Goal: Task Accomplishment & Management: Complete application form

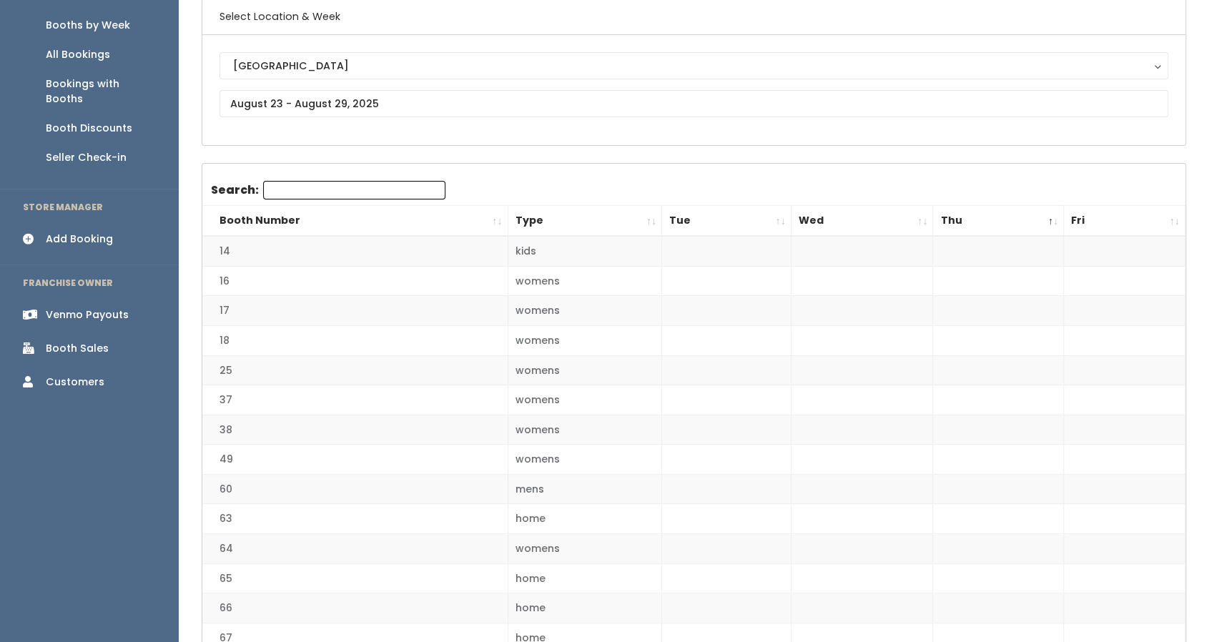
scroll to position [117, 0]
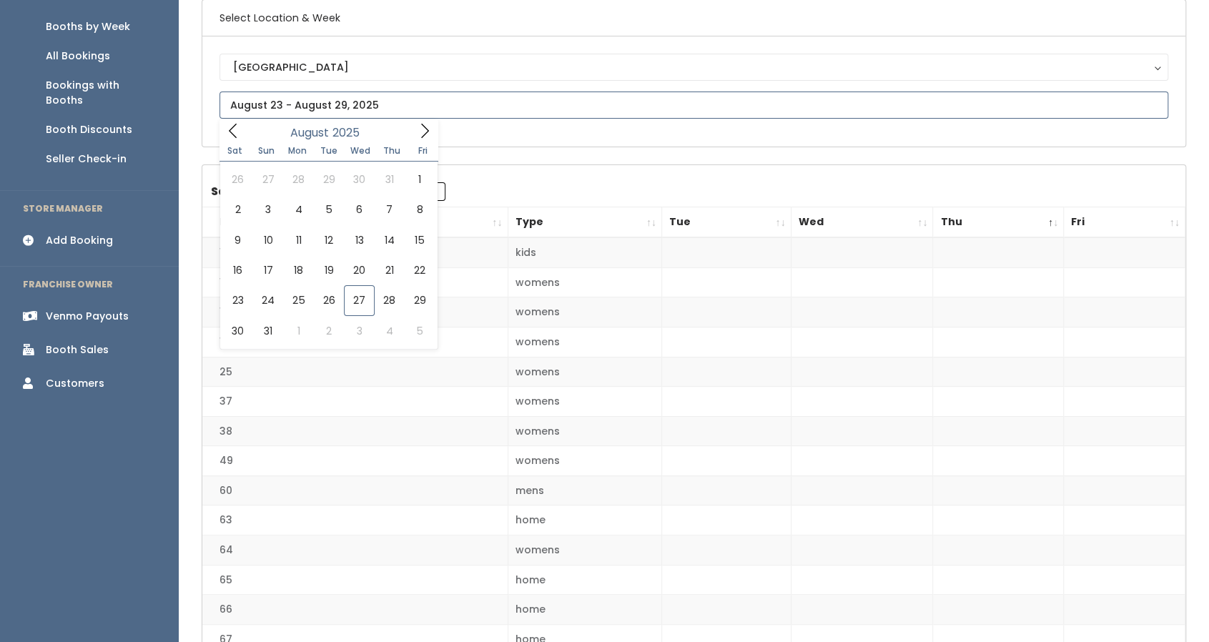
click at [252, 109] on input "text" at bounding box center [694, 105] width 949 height 27
type input "August 30 to September 5"
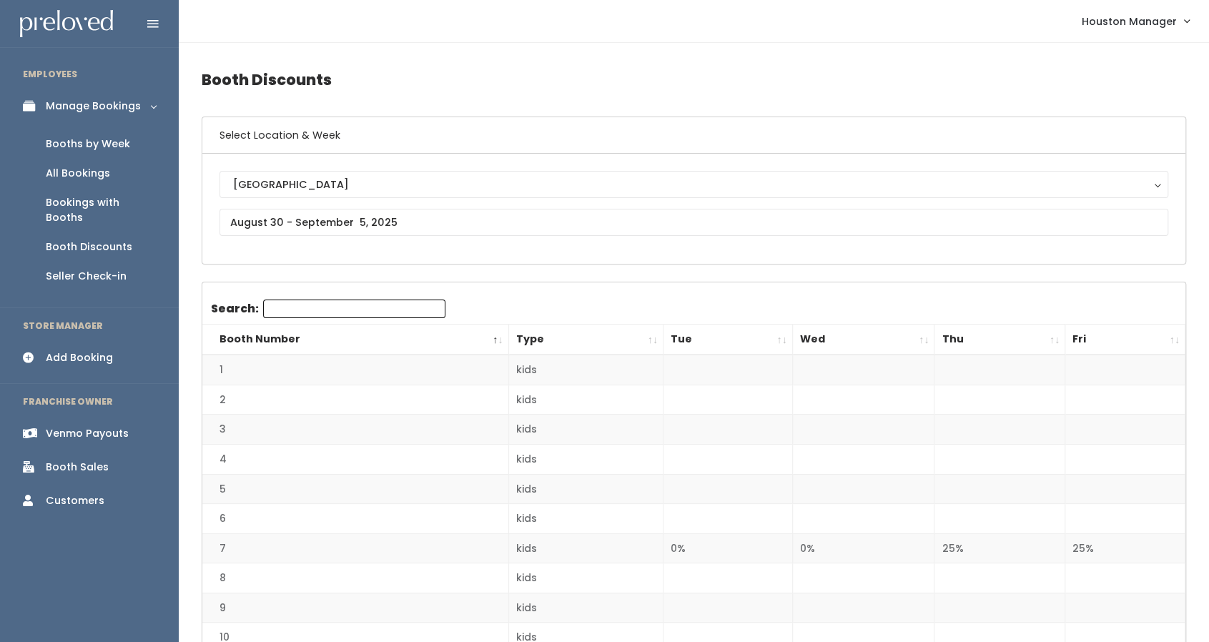
click at [158, 145] on link "Booths by Week" at bounding box center [89, 143] width 179 height 29
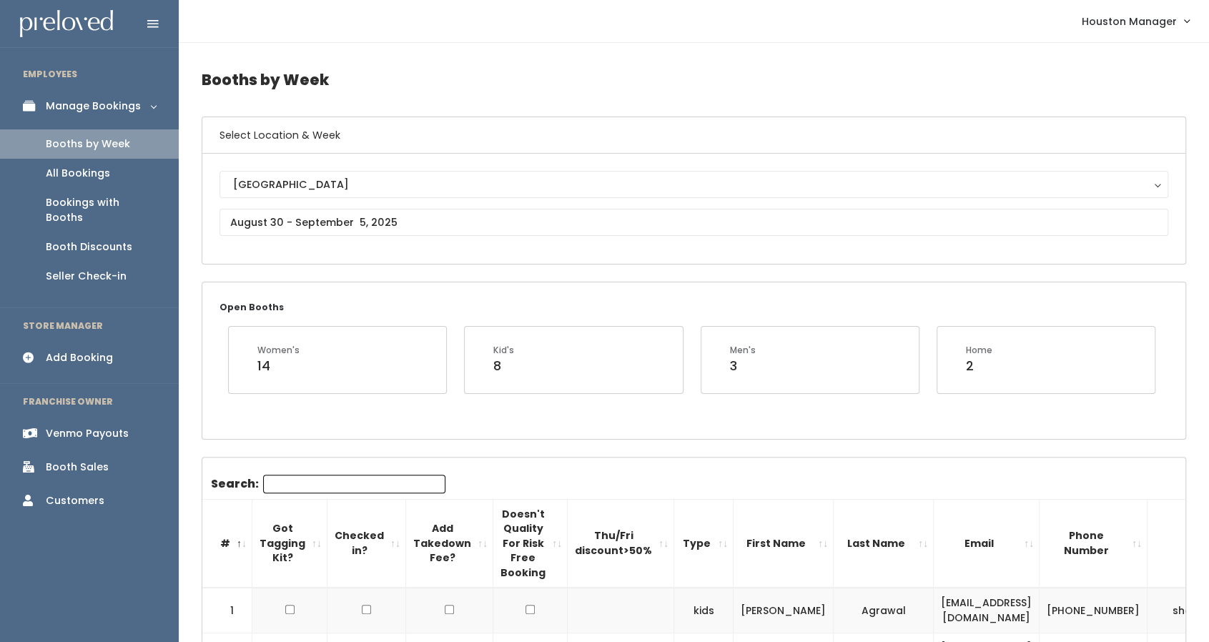
click at [358, 481] on input "Search:" at bounding box center [354, 484] width 182 height 19
paste input "[EMAIL_ADDRESS][DOMAIN_NAME]"
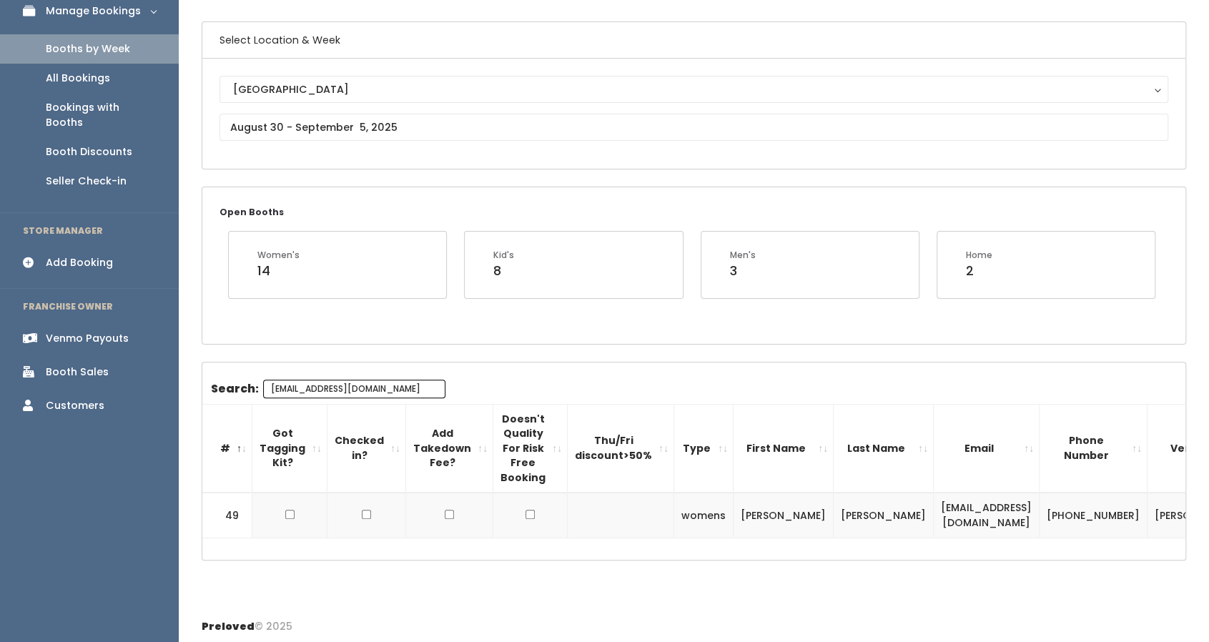
type input "[EMAIL_ADDRESS][DOMAIN_NAME]"
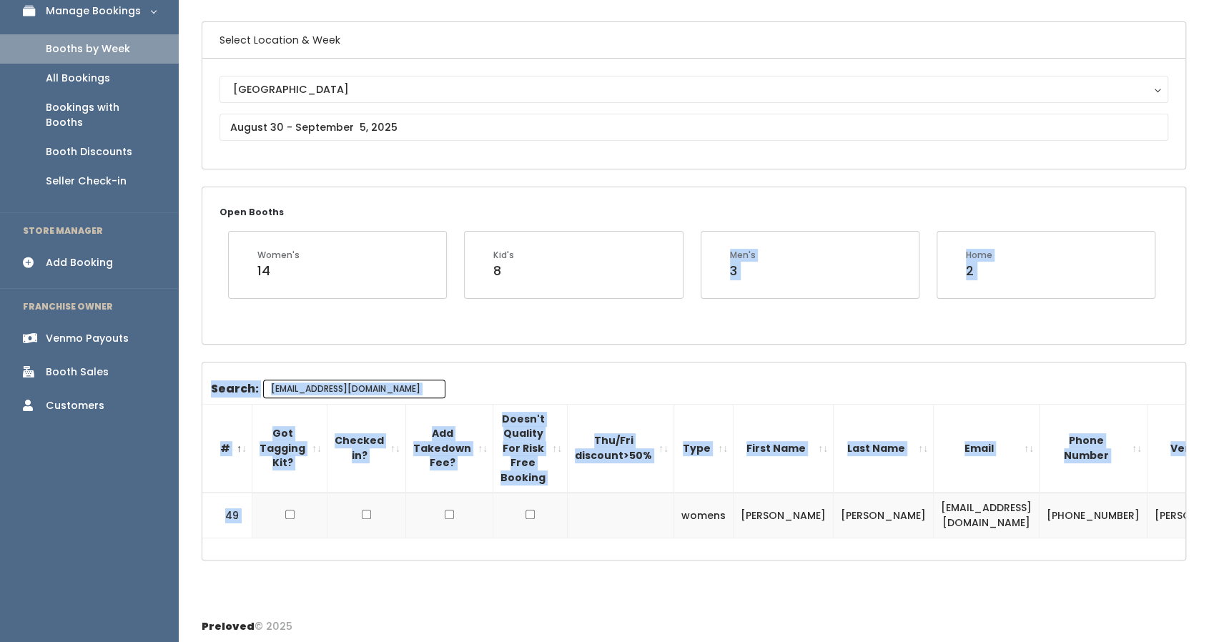
drag, startPoint x: 535, startPoint y: 530, endPoint x: 592, endPoint y: 287, distance: 249.8
click at [592, 287] on div "Booths by Week Select Location & Week Houston Houston Open Booths Women's 14 Ki…" at bounding box center [694, 278] width 1031 height 660
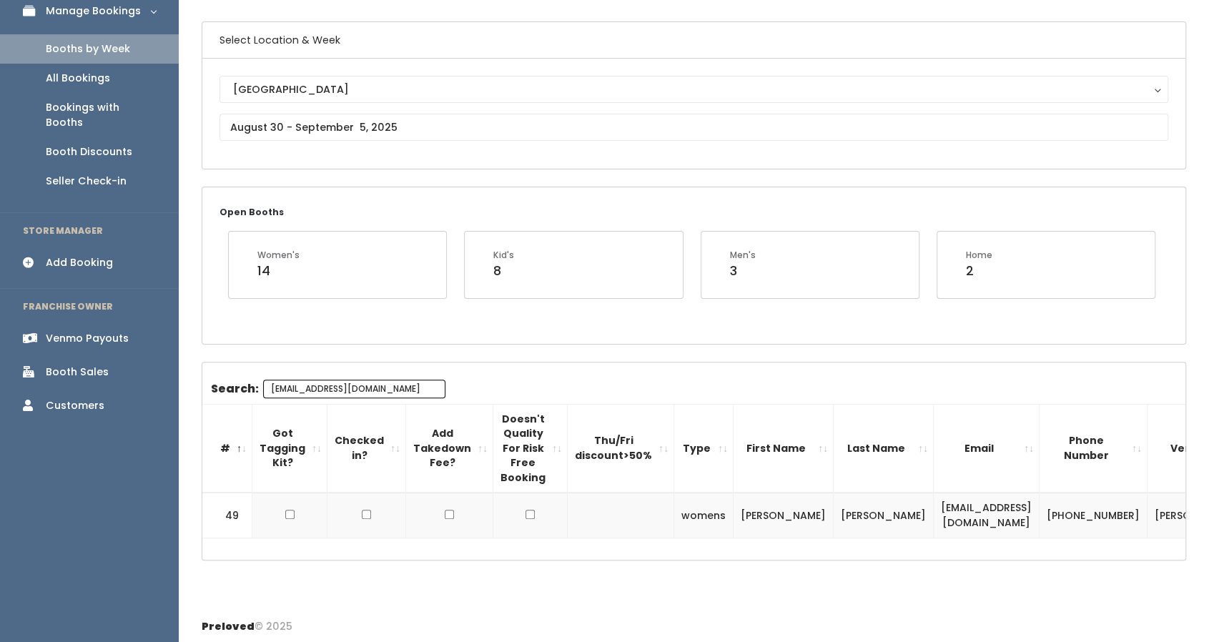
click at [397, 102] on div "Houston Houston" at bounding box center [694, 114] width 949 height 76
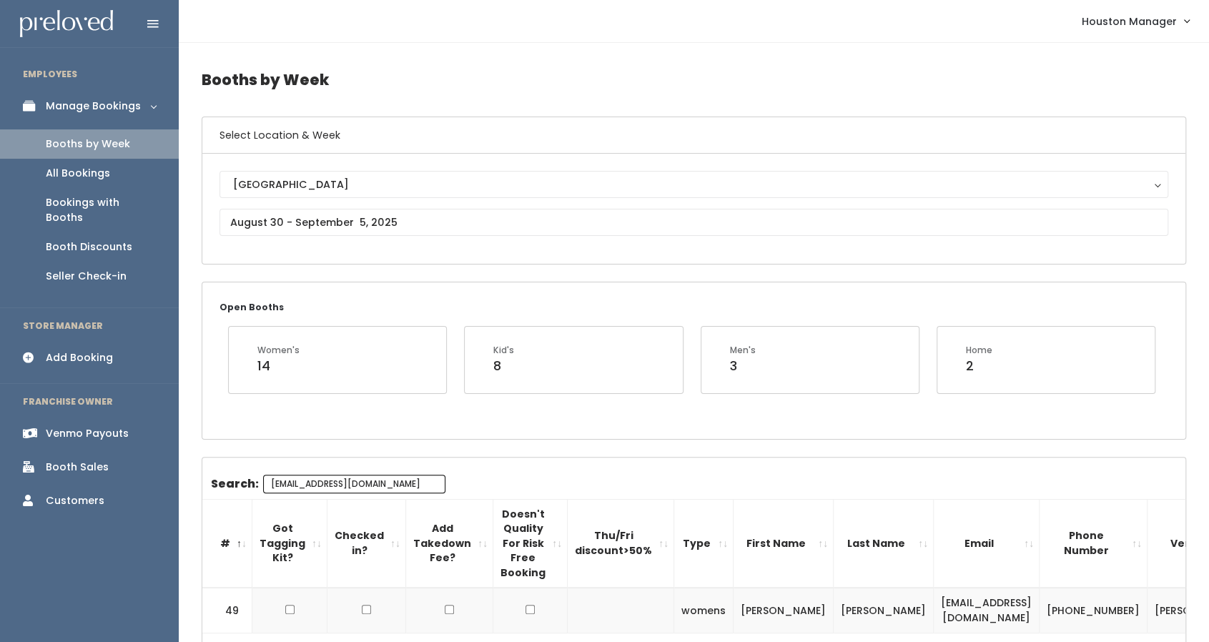
click at [363, 484] on input "[EMAIL_ADDRESS][DOMAIN_NAME]" at bounding box center [354, 484] width 182 height 19
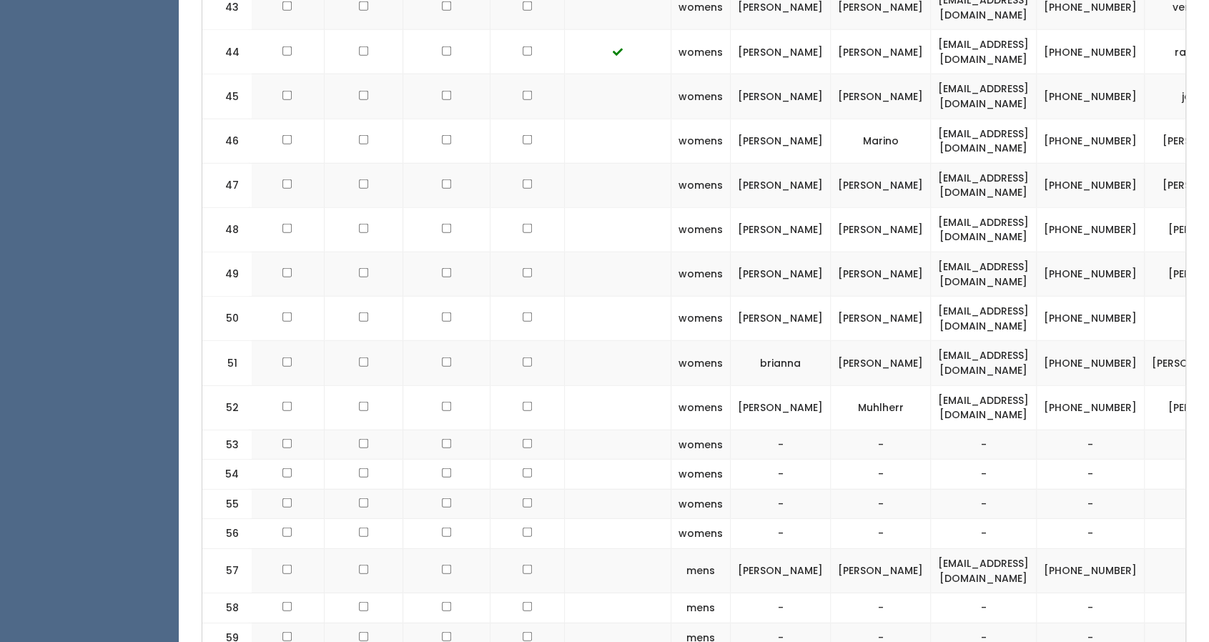
scroll to position [0, 85]
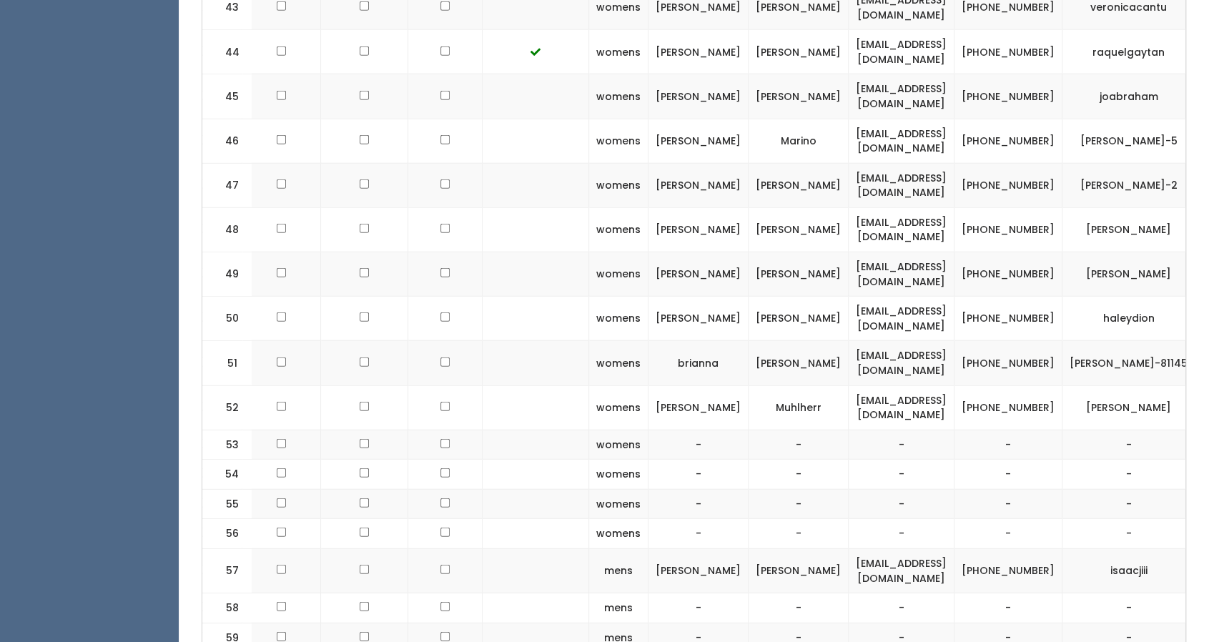
click at [995, 252] on td "[PHONE_NUMBER]" at bounding box center [1009, 274] width 108 height 44
copy tr "[PHONE_NUMBER]"
click at [1071, 252] on td "[PERSON_NAME]" at bounding box center [1129, 274] width 133 height 44
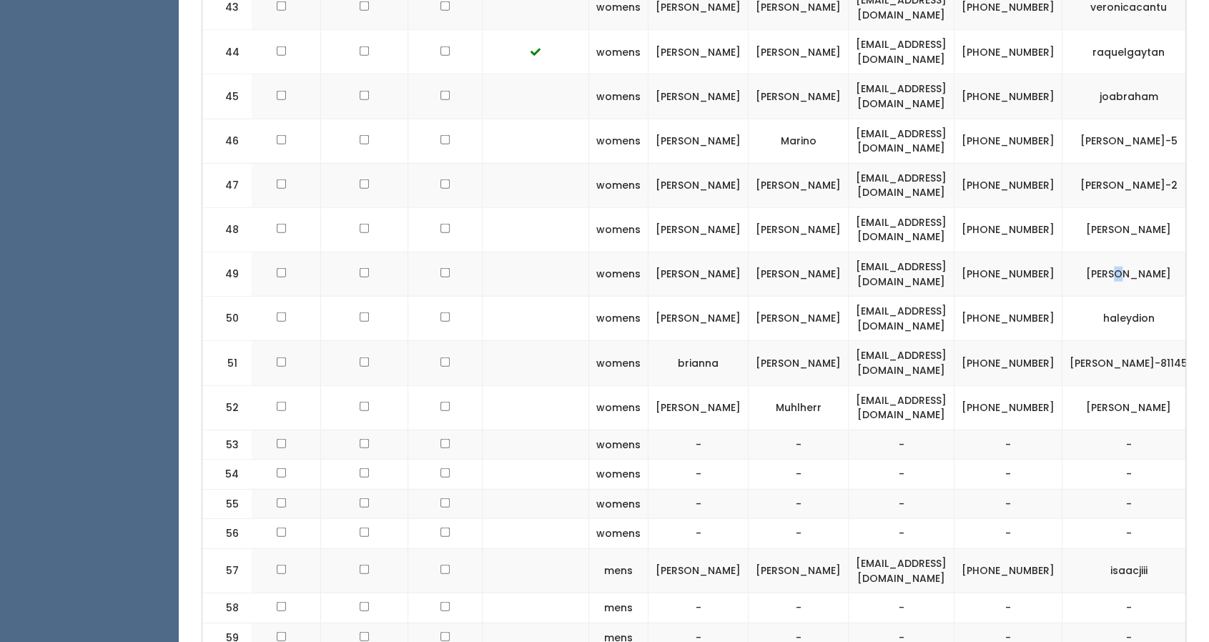
click at [1071, 252] on td "[PERSON_NAME]" at bounding box center [1129, 274] width 133 height 44
copy tbody "[PERSON_NAME]"
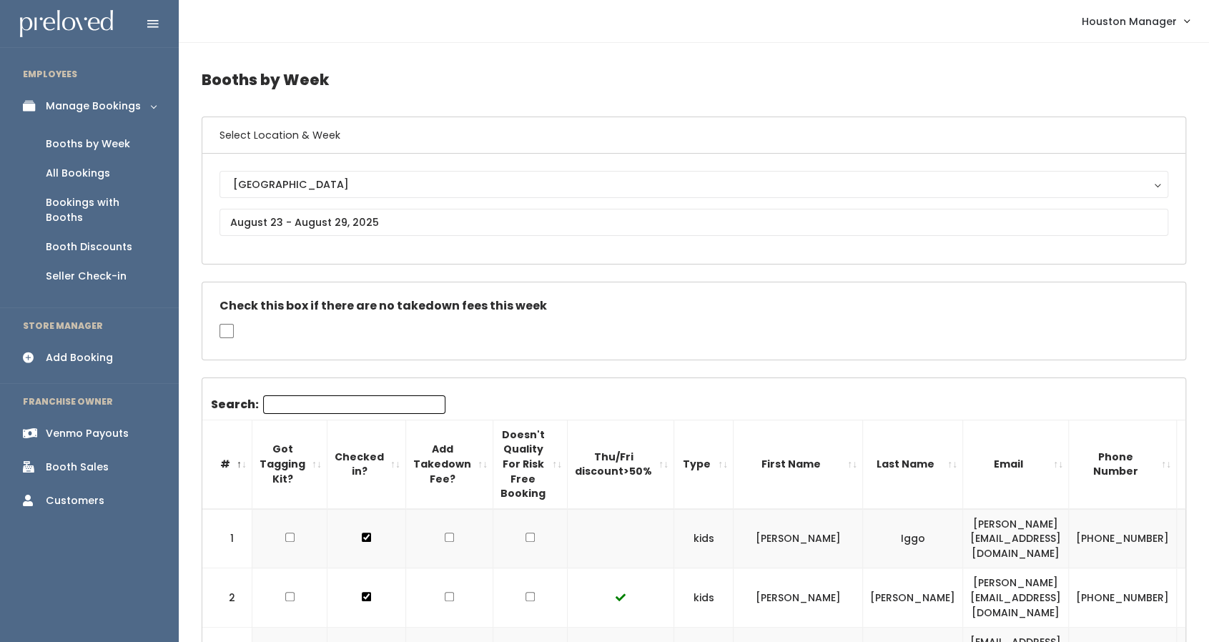
click at [102, 350] on div "Add Booking" at bounding box center [79, 357] width 67 height 15
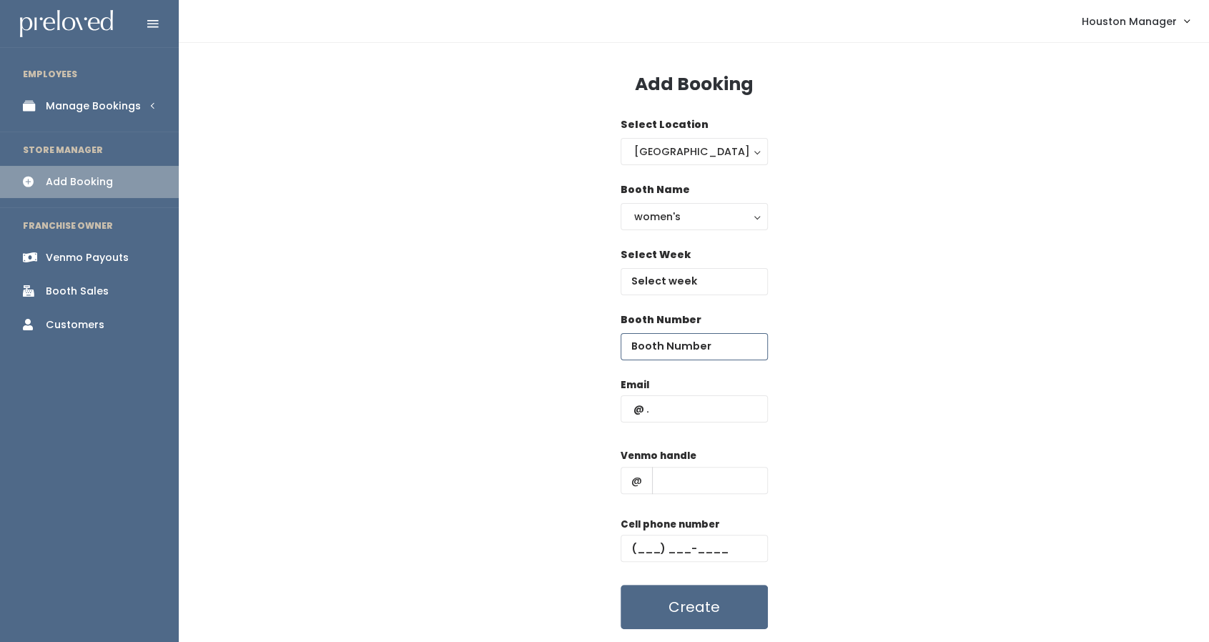
click at [674, 351] on input "number" at bounding box center [694, 346] width 147 height 27
type input "20"
click at [679, 410] on input "text" at bounding box center [694, 409] width 147 height 27
paste input "[EMAIL_ADDRESS][DOMAIN_NAME]"
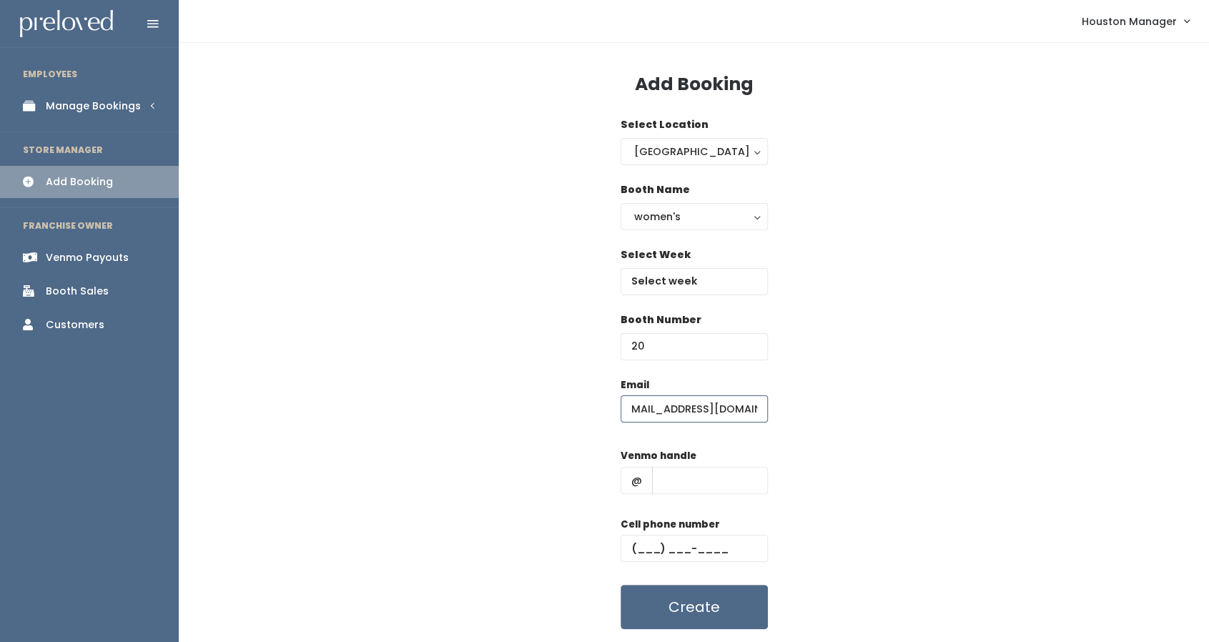
type input "[EMAIL_ADDRESS][DOMAIN_NAME]"
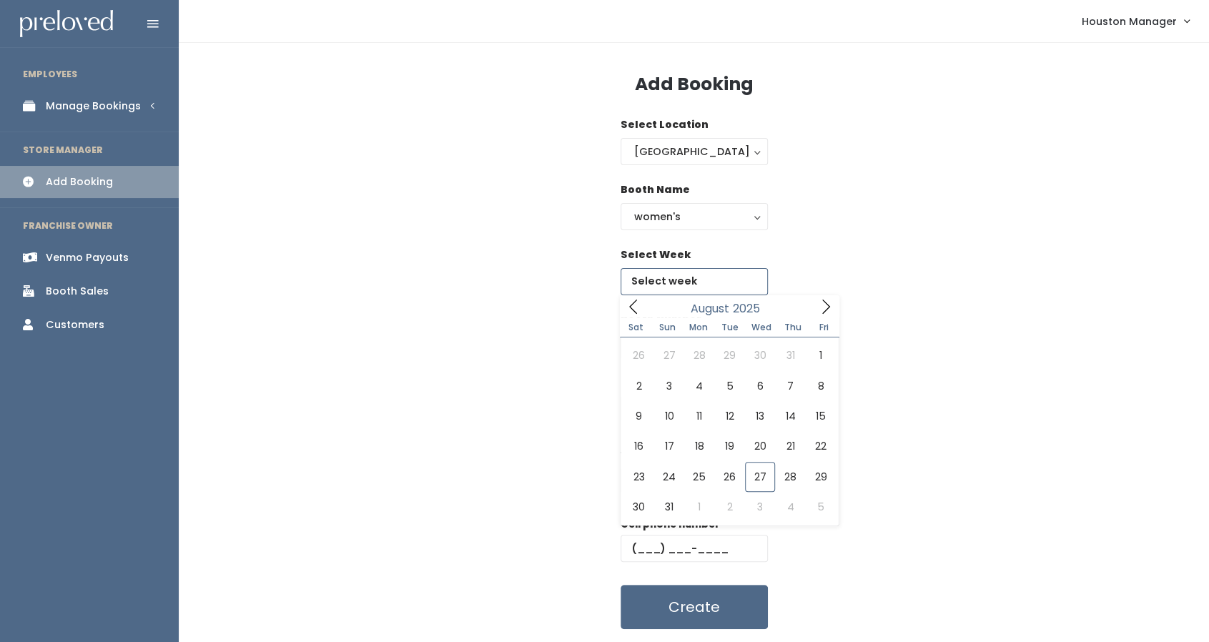
click at [690, 278] on input "text" at bounding box center [694, 281] width 147 height 27
type input "August 30 to September 5"
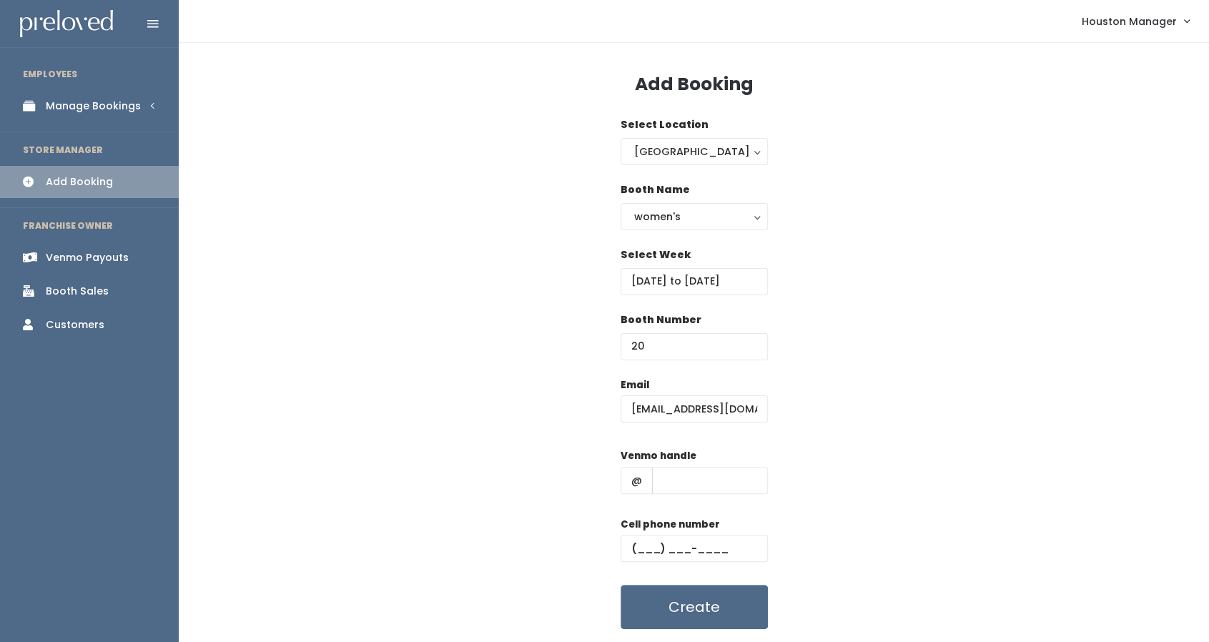
click at [1035, 399] on div "Email debrarempell@gmail.com Venmo handle @ Cell phone number Create" at bounding box center [694, 504] width 985 height 252
click at [657, 549] on input "text" at bounding box center [694, 548] width 147 height 27
paste input "[PHONE_NUMBER]"
type input "[PHONE_NUMBER]"
click at [690, 477] on input "text" at bounding box center [710, 480] width 116 height 27
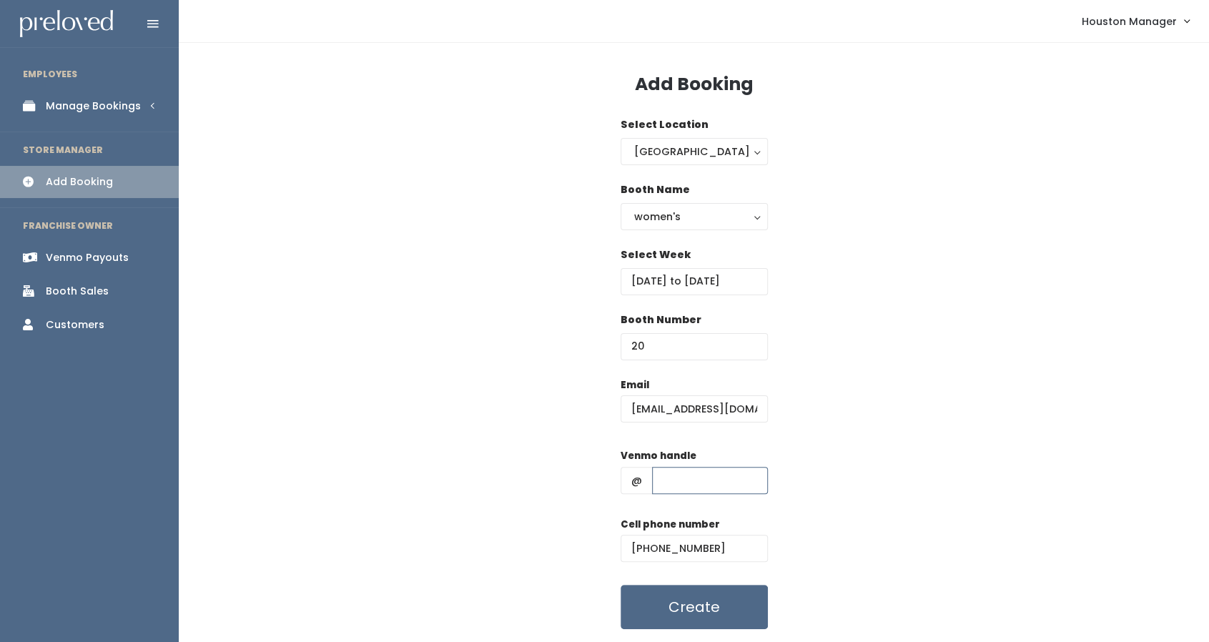
paste input "[PERSON_NAME]"
type input "[PERSON_NAME]"
click at [712, 603] on button "Create" at bounding box center [694, 607] width 147 height 44
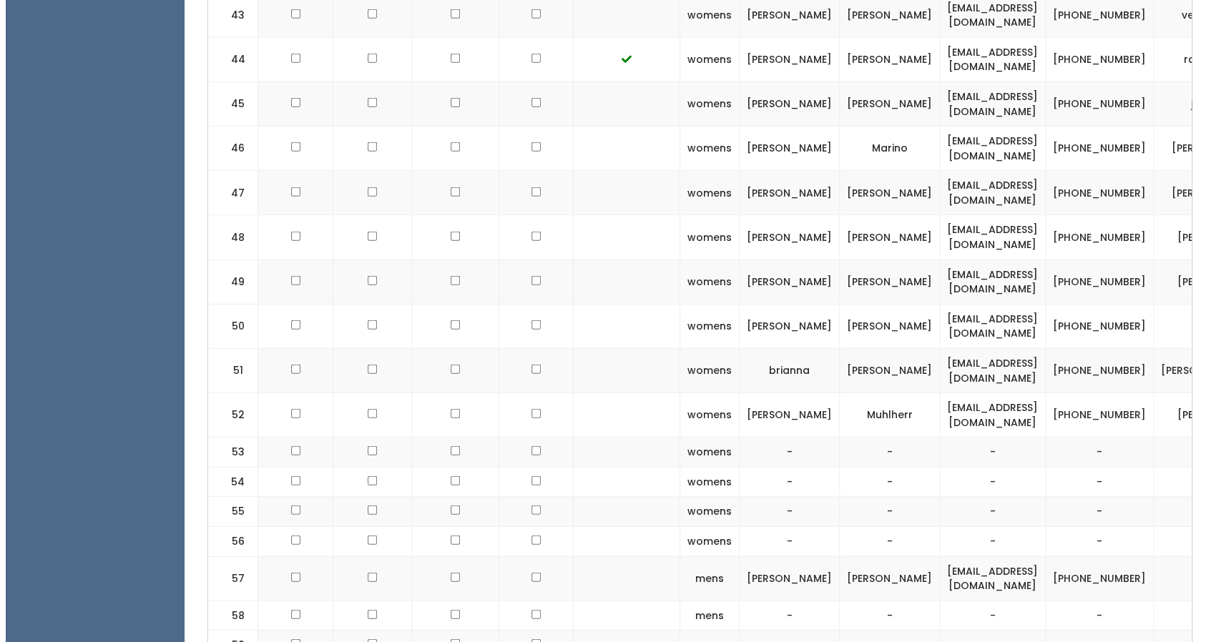
scroll to position [0, 85]
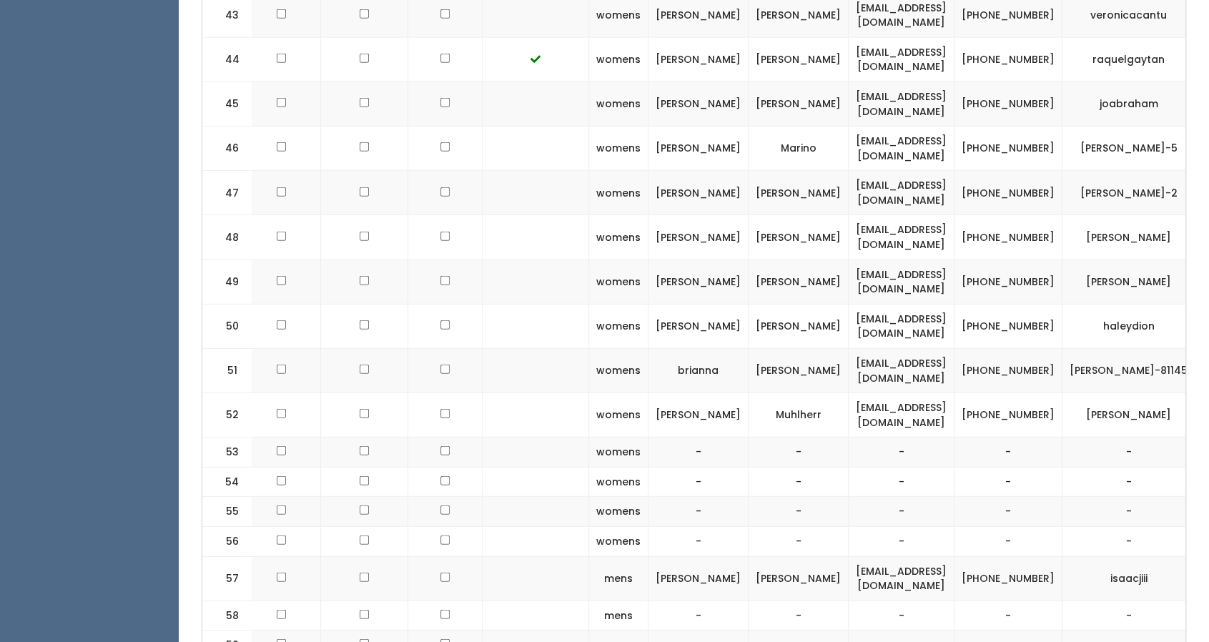
click at [1209, 273] on button "button" at bounding box center [1221, 282] width 19 height 19
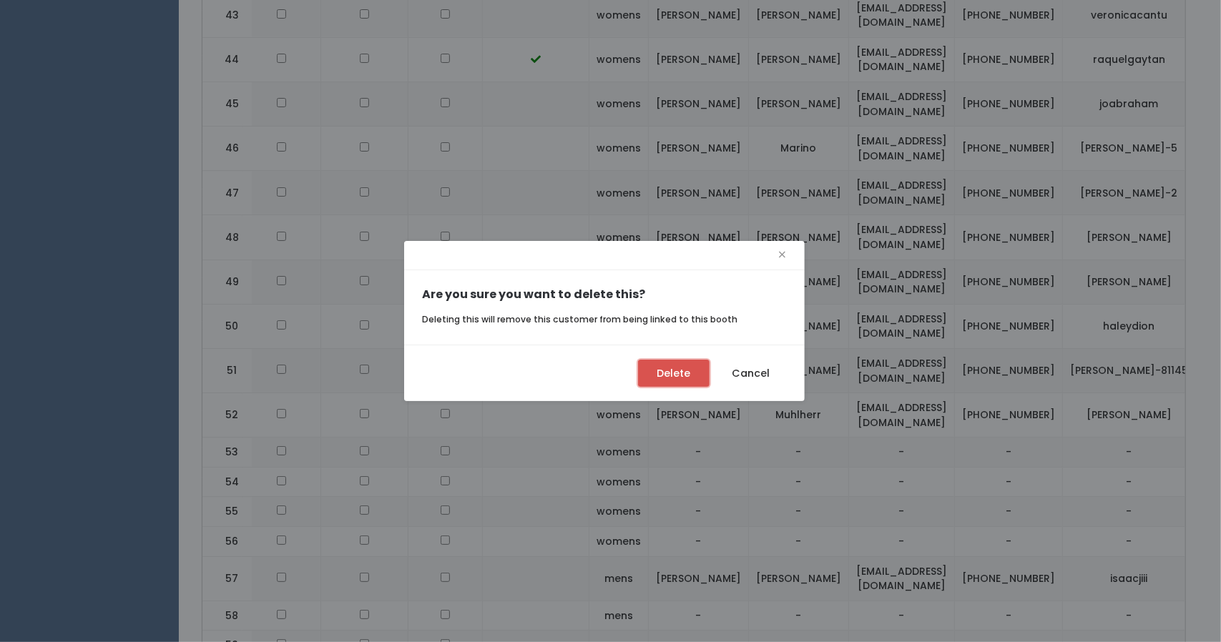
click at [675, 374] on button "Delete" at bounding box center [674, 373] width 72 height 27
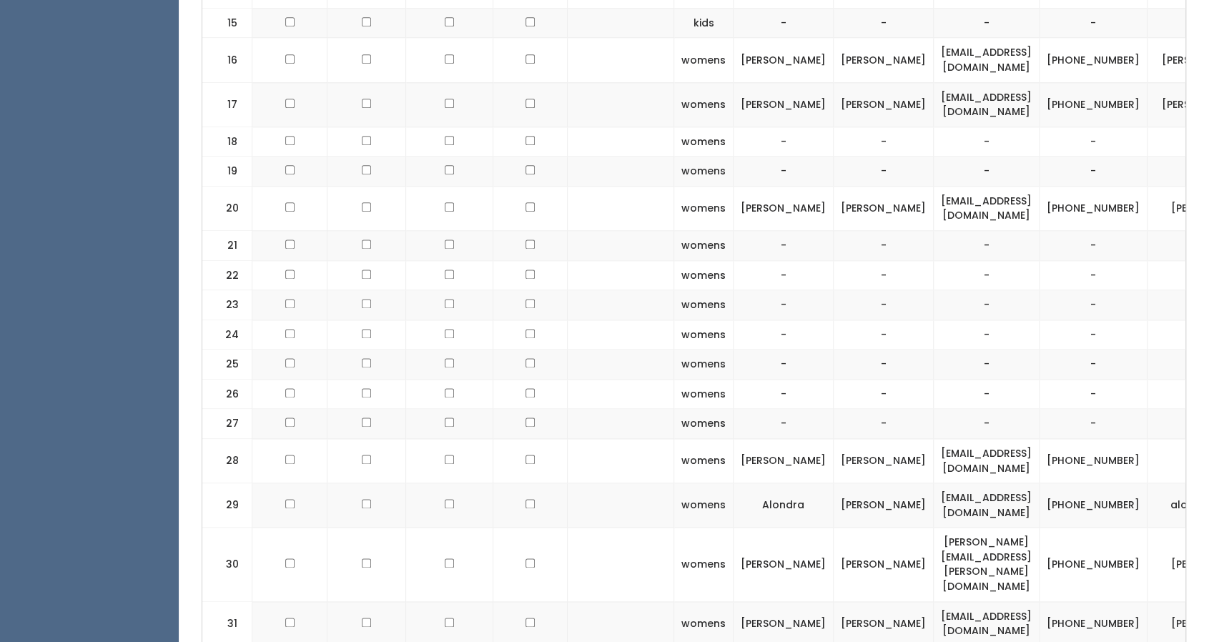
scroll to position [1084, 0]
